Goal: Task Accomplishment & Management: Manage account settings

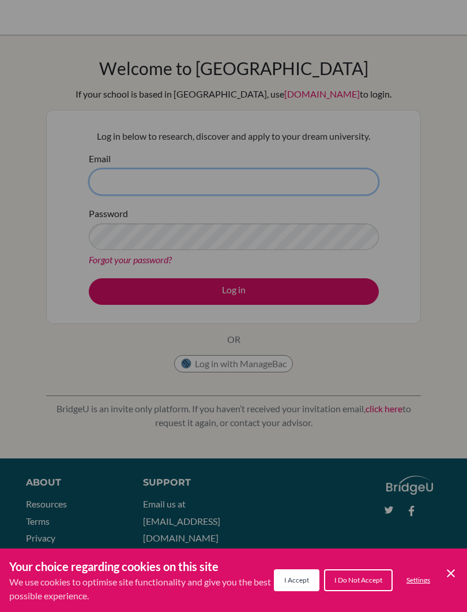
type input "[EMAIL_ADDRESS][DOMAIN_NAME]"
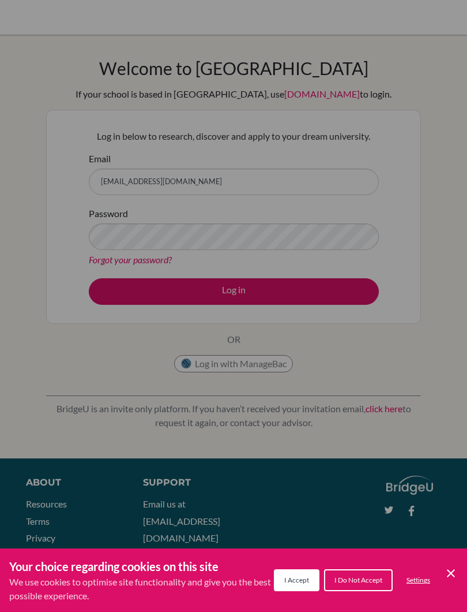
click at [257, 296] on div "Cookie Preferences" at bounding box center [233, 306] width 467 height 612
click at [289, 237] on div "Cookie Preferences" at bounding box center [233, 306] width 467 height 612
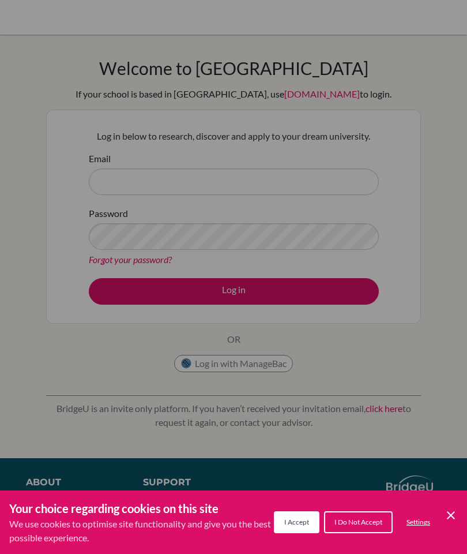
click at [221, 194] on div "Cookie Preferences" at bounding box center [233, 277] width 467 height 554
click at [301, 529] on button "I Accept" at bounding box center [297, 522] width 46 height 22
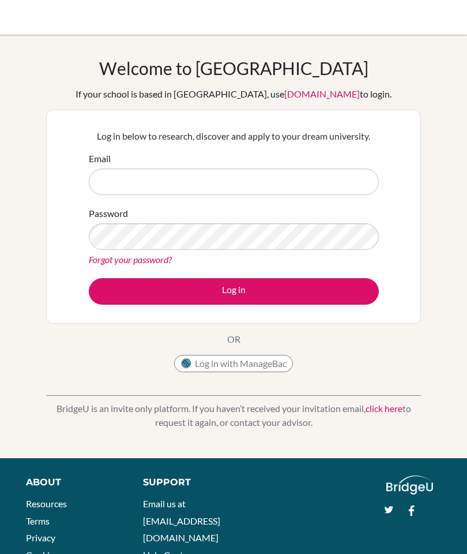
click at [241, 184] on input "Email" at bounding box center [234, 182] width 290 height 27
type input "[EMAIL_ADDRESS][DOMAIN_NAME]"
click at [262, 293] on button "Log in" at bounding box center [234, 291] width 290 height 27
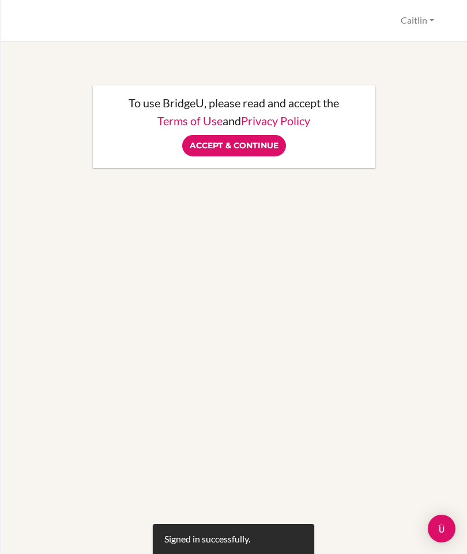
click at [262, 145] on input "Accept & Continue" at bounding box center [234, 145] width 104 height 21
